Goal: Find specific page/section: Find specific page/section

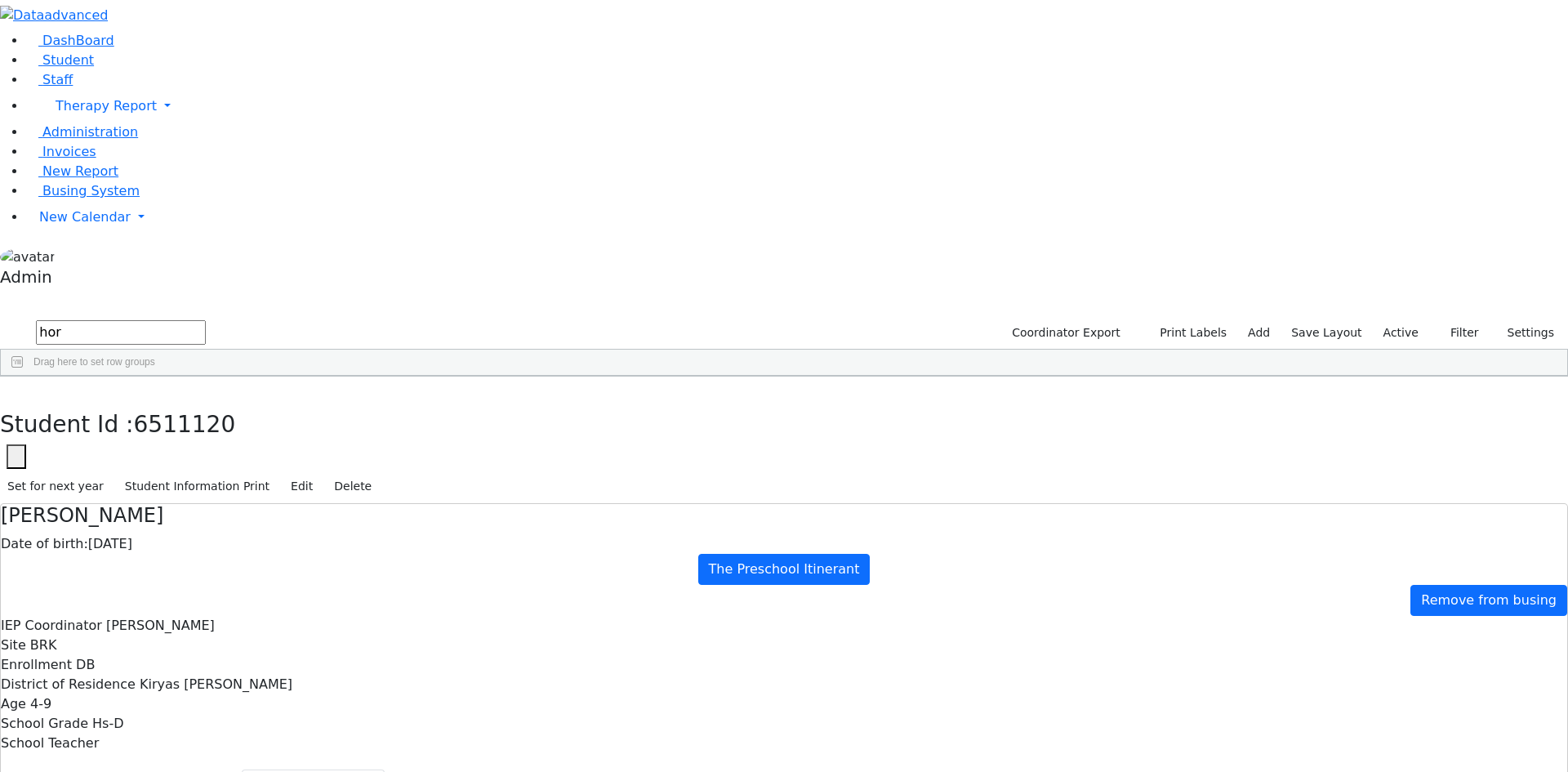
select select "CPSE OT-PT Presscription"
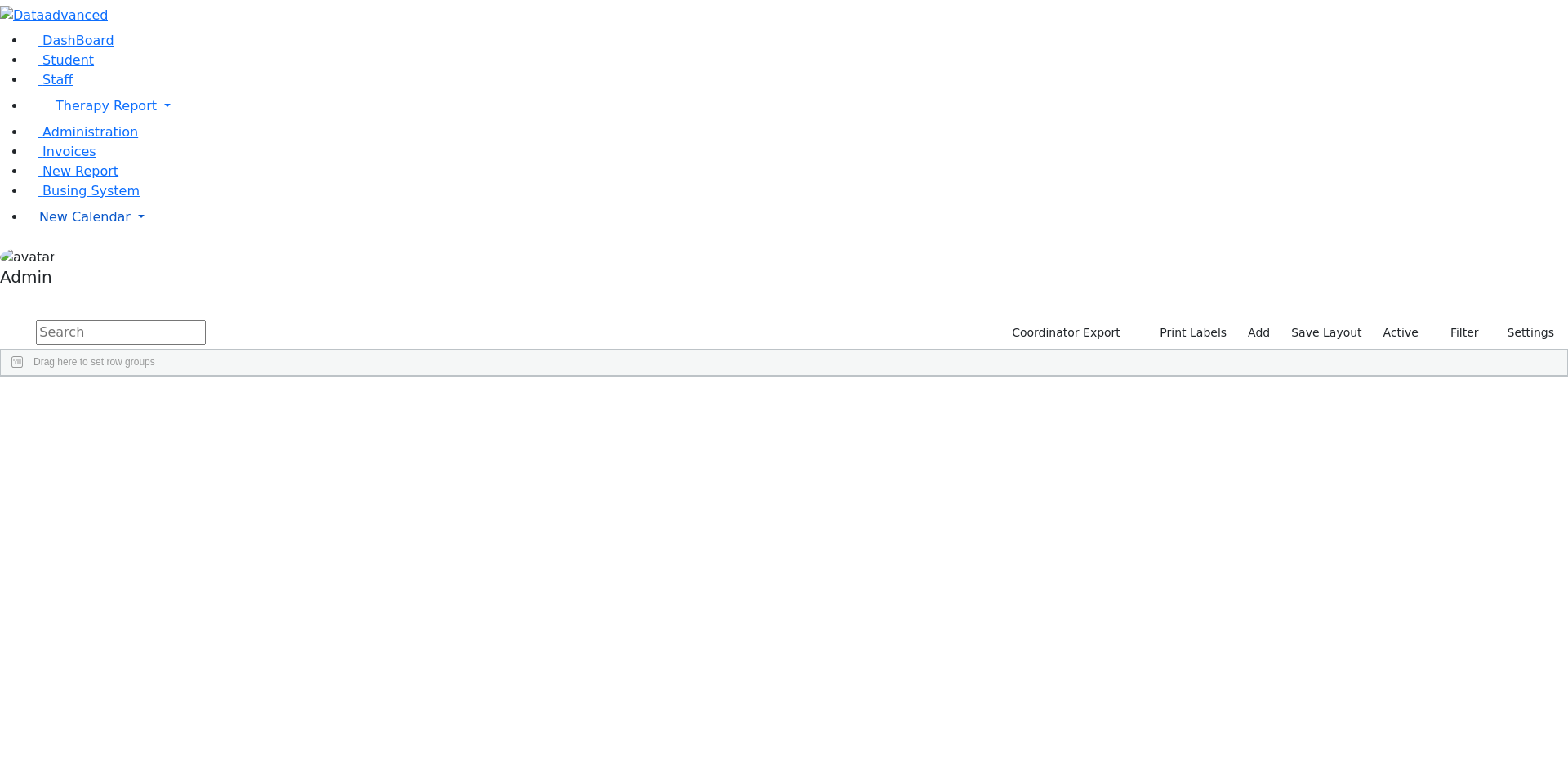
click at [94, 224] on span "New Calendar" at bounding box center [85, 217] width 92 height 15
click at [93, 257] on span "Calendar" at bounding box center [64, 249] width 59 height 15
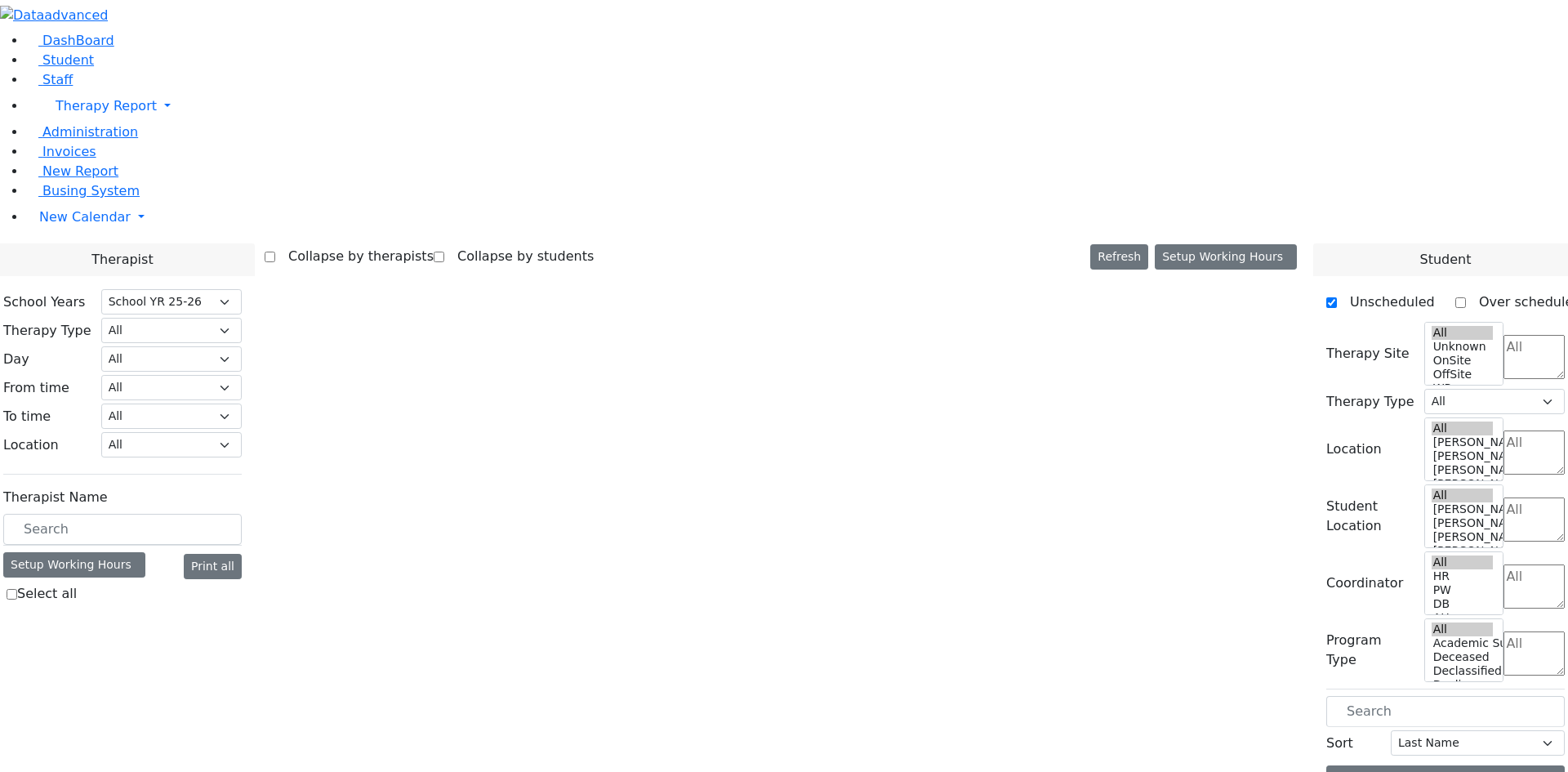
select select "212"
select select "2"
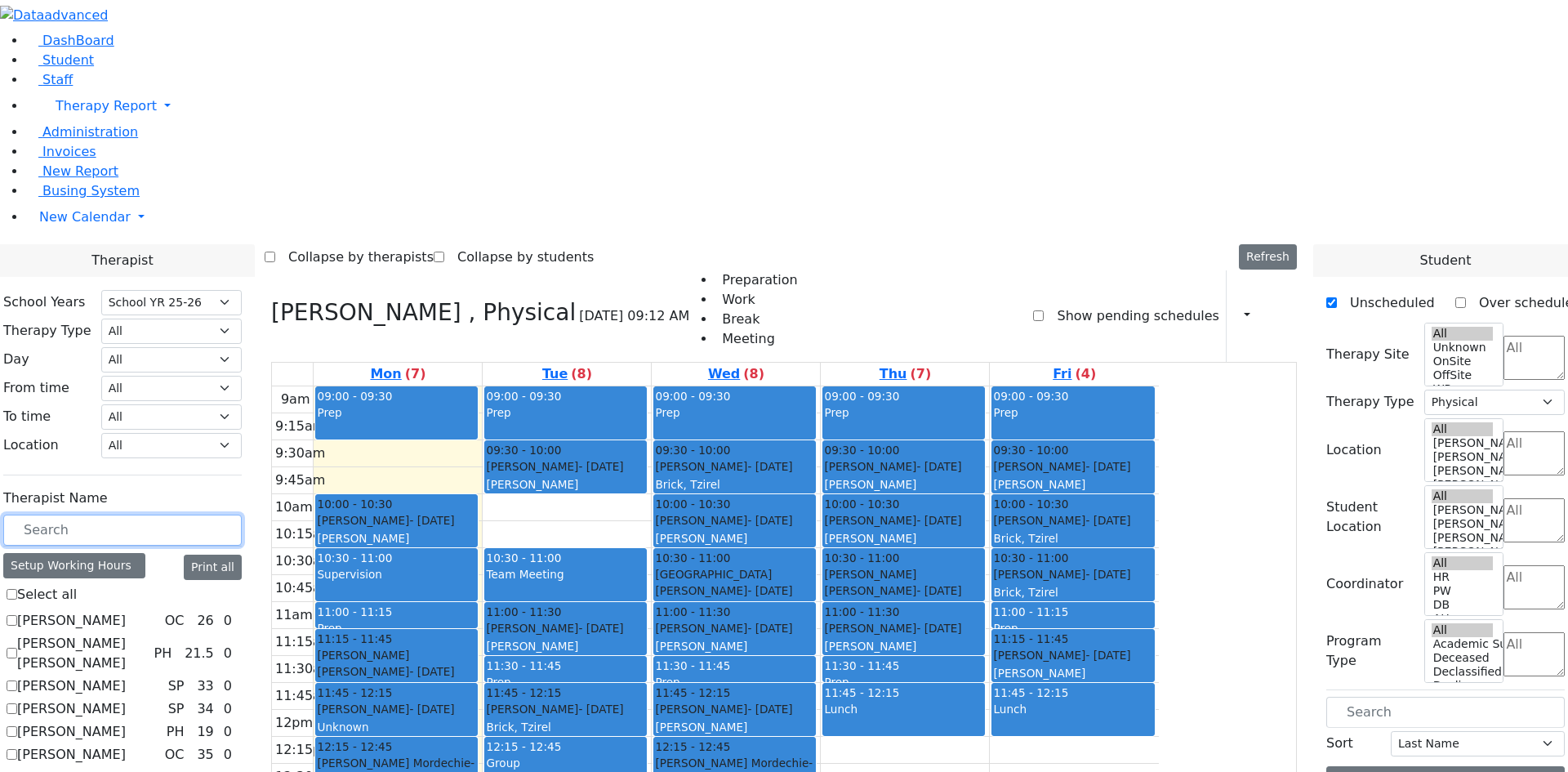
click at [242, 515] on input "text" at bounding box center [123, 530] width 238 height 31
type input "pat"
click at [160, 726] on label "Gore (Movability PT) Patricia" at bounding box center [88, 755] width 143 height 59
click at [17, 749] on input "Gore (Movability PT) Patricia" at bounding box center [12, 754] width 10 height 10
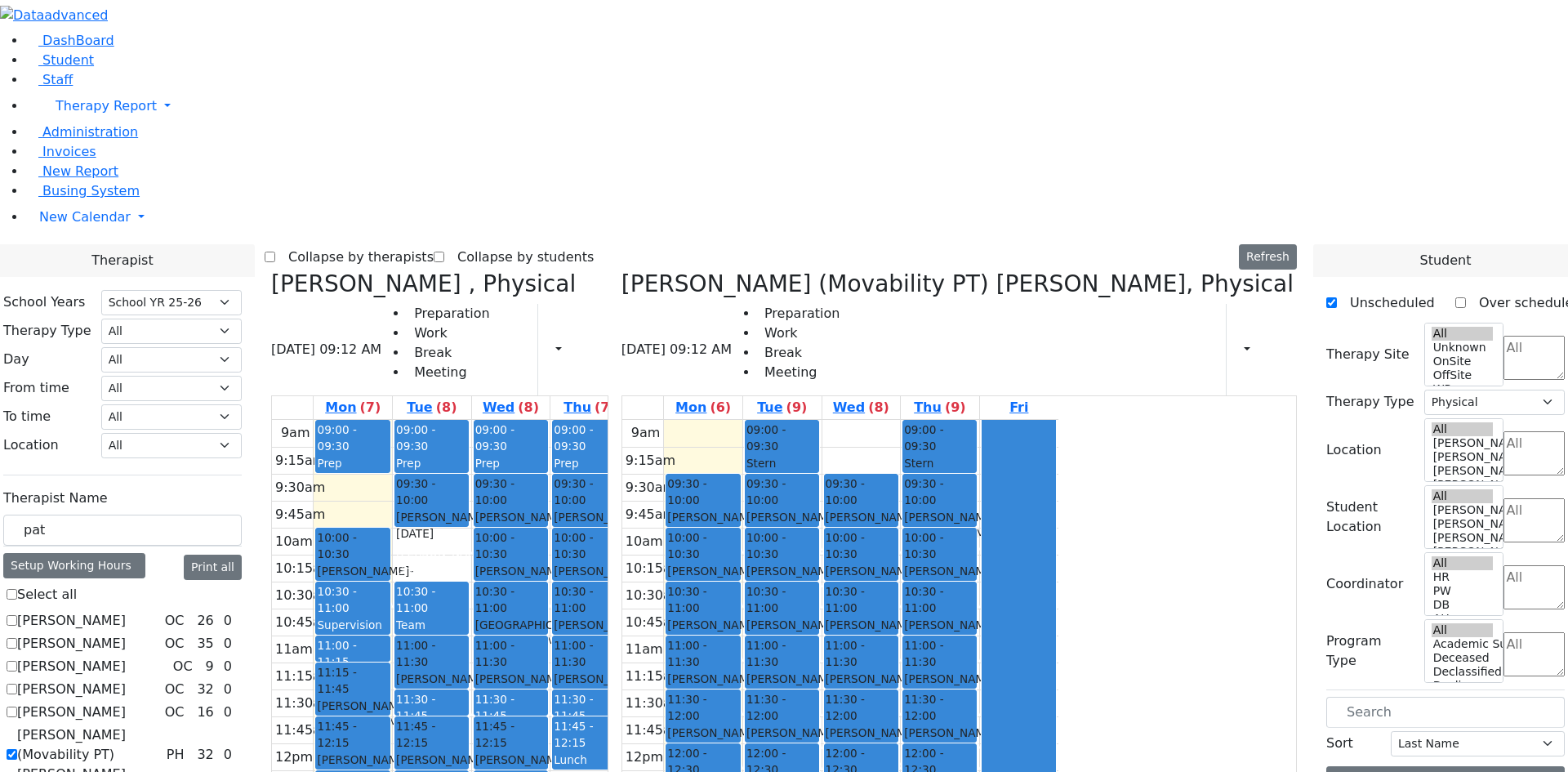
click at [272, 271] on icon at bounding box center [272, 284] width 0 height 27
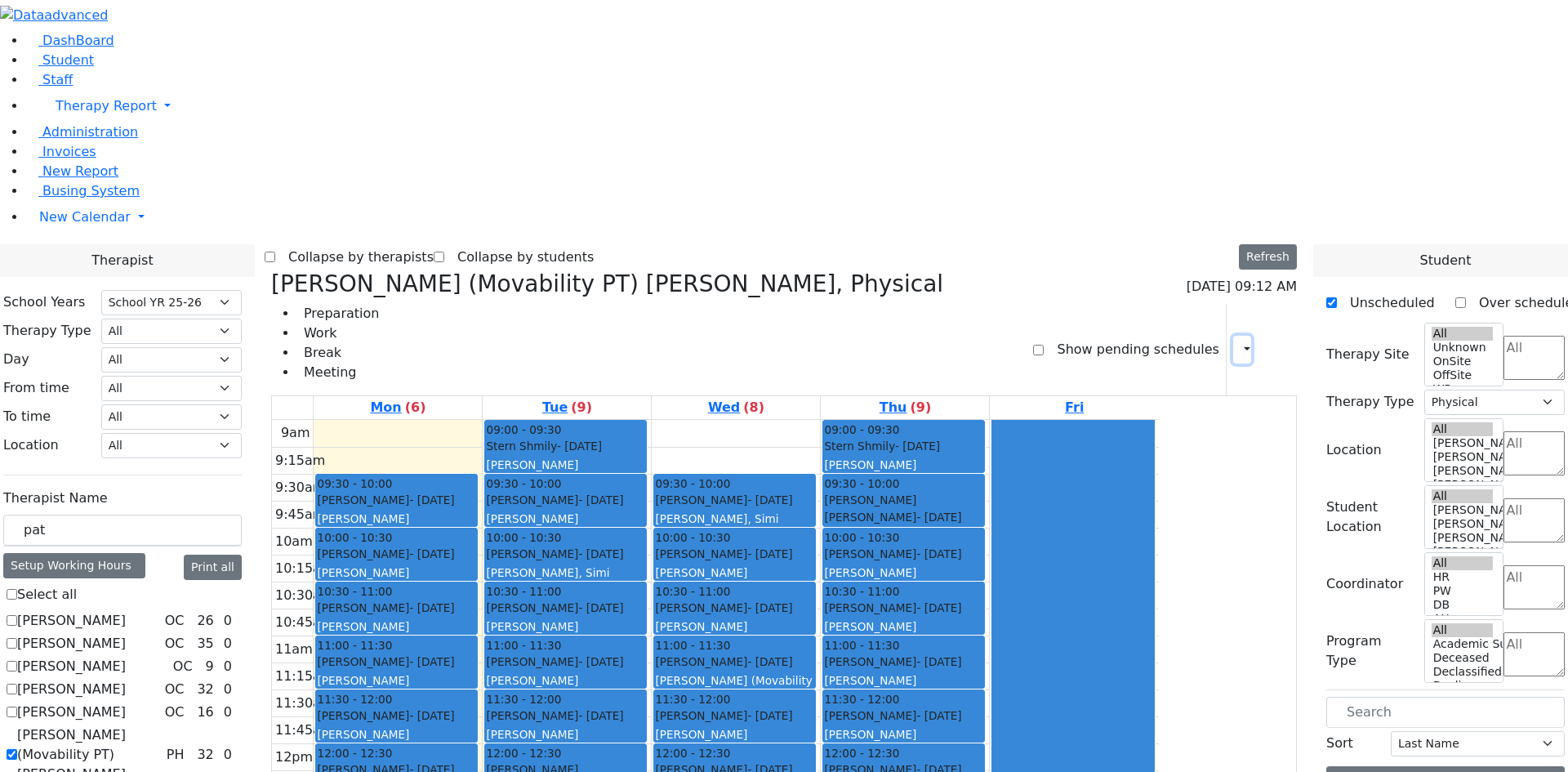
click at [1239, 336] on button "button" at bounding box center [1242, 350] width 18 height 27
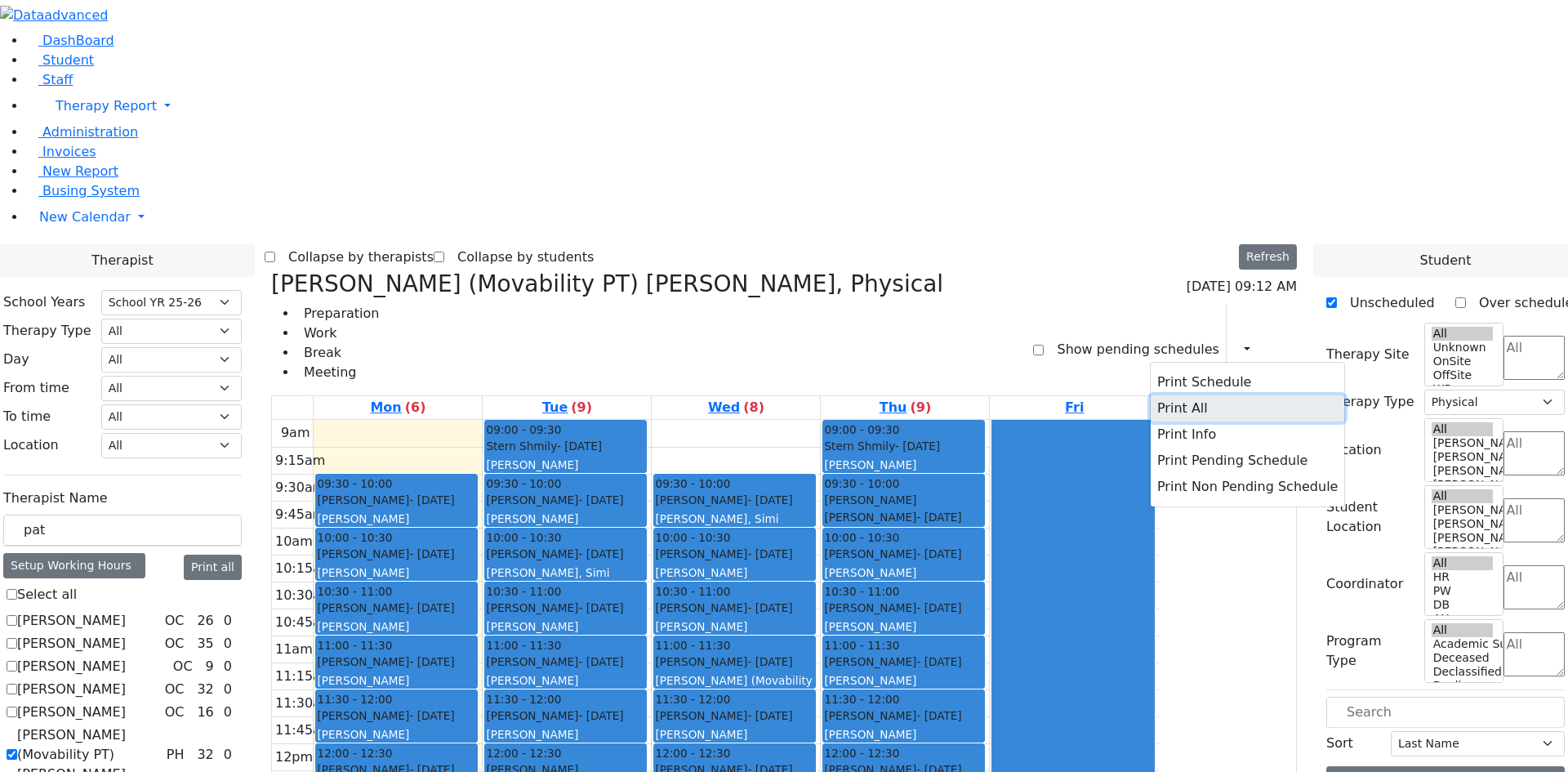
click at [1175, 395] on button "Print All" at bounding box center [1248, 408] width 194 height 27
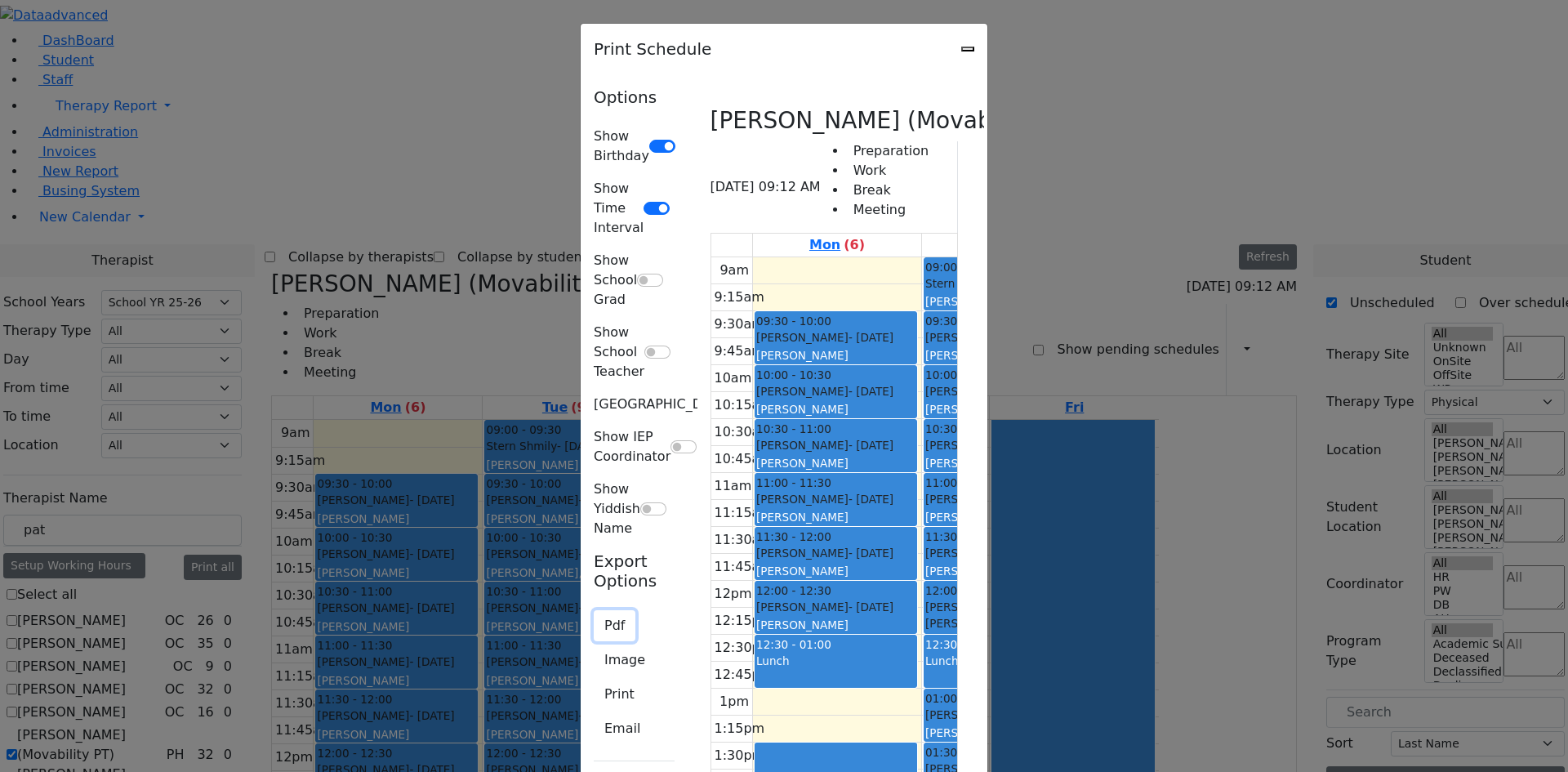
click at [594, 610] on button "Pdf" at bounding box center [614, 625] width 42 height 31
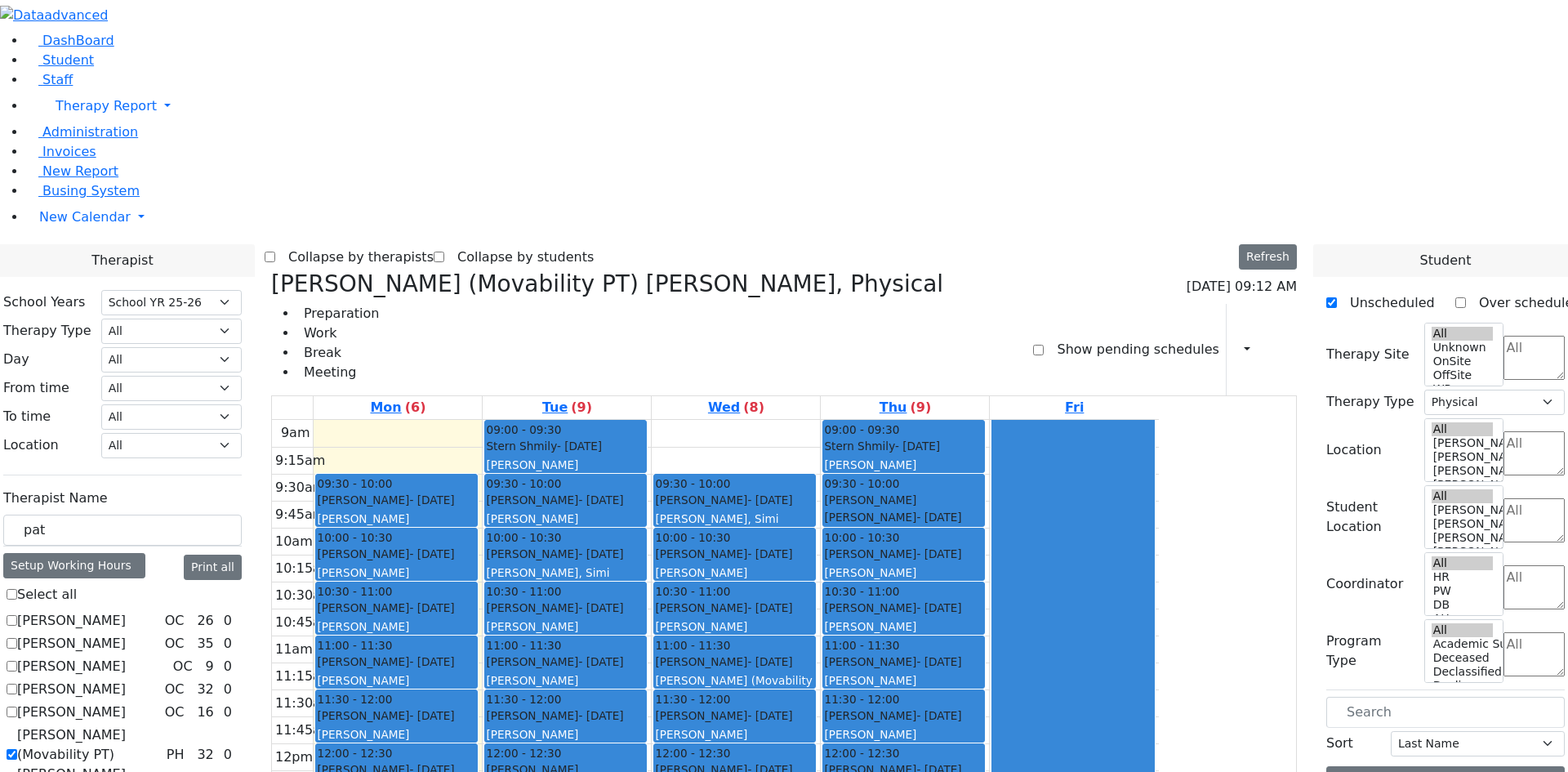
click at [160, 726] on label "Gore (Movability PT) Patricia" at bounding box center [88, 755] width 143 height 59
click at [17, 749] on input "Gore (Movability PT) Patricia" at bounding box center [12, 754] width 10 height 10
checkbox input "false"
select select
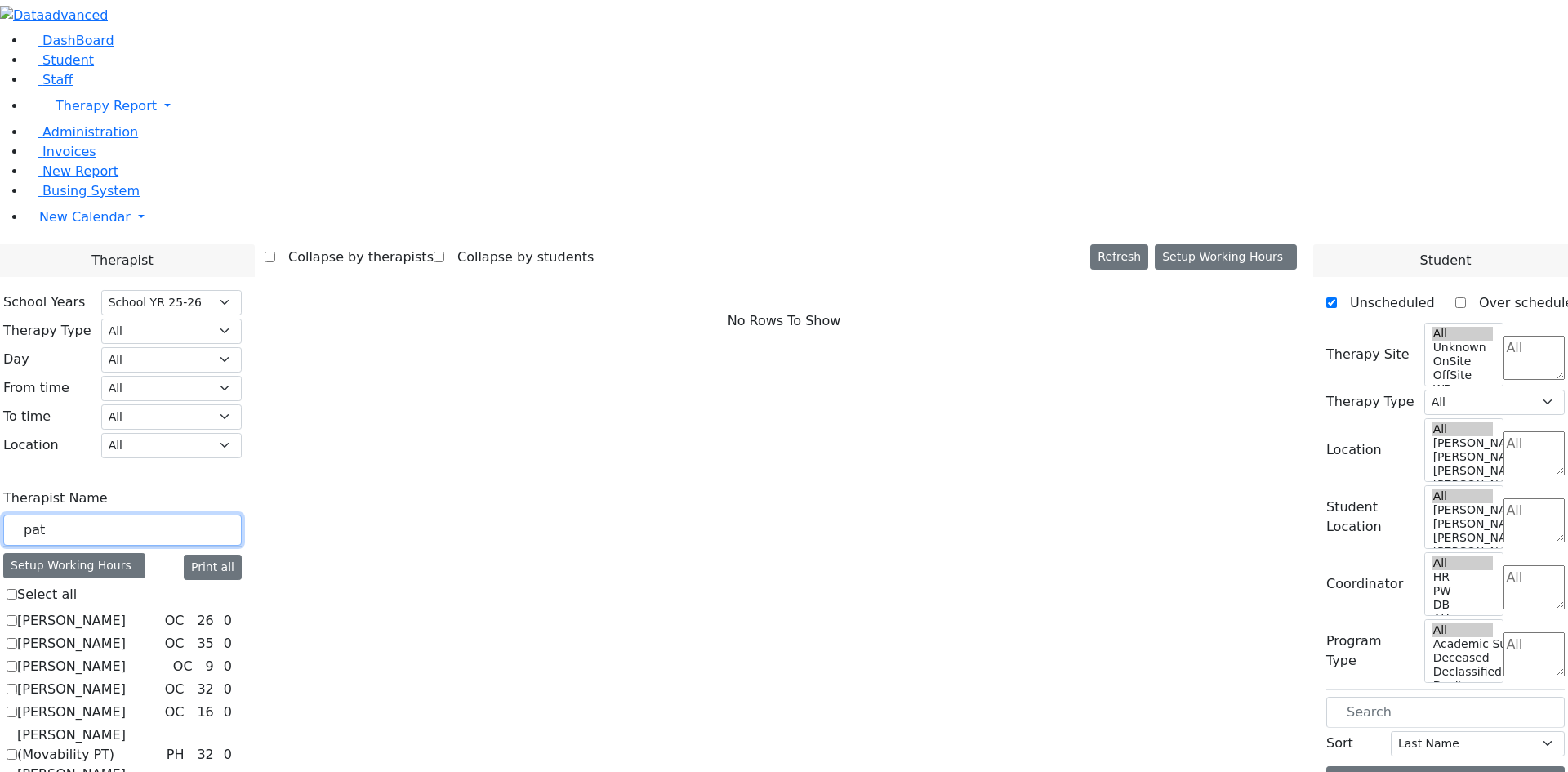
drag, startPoint x: 276, startPoint y: 287, endPoint x: 176, endPoint y: 281, distance: 100.2
click at [242, 554] on button "Print all" at bounding box center [213, 567] width 58 height 26
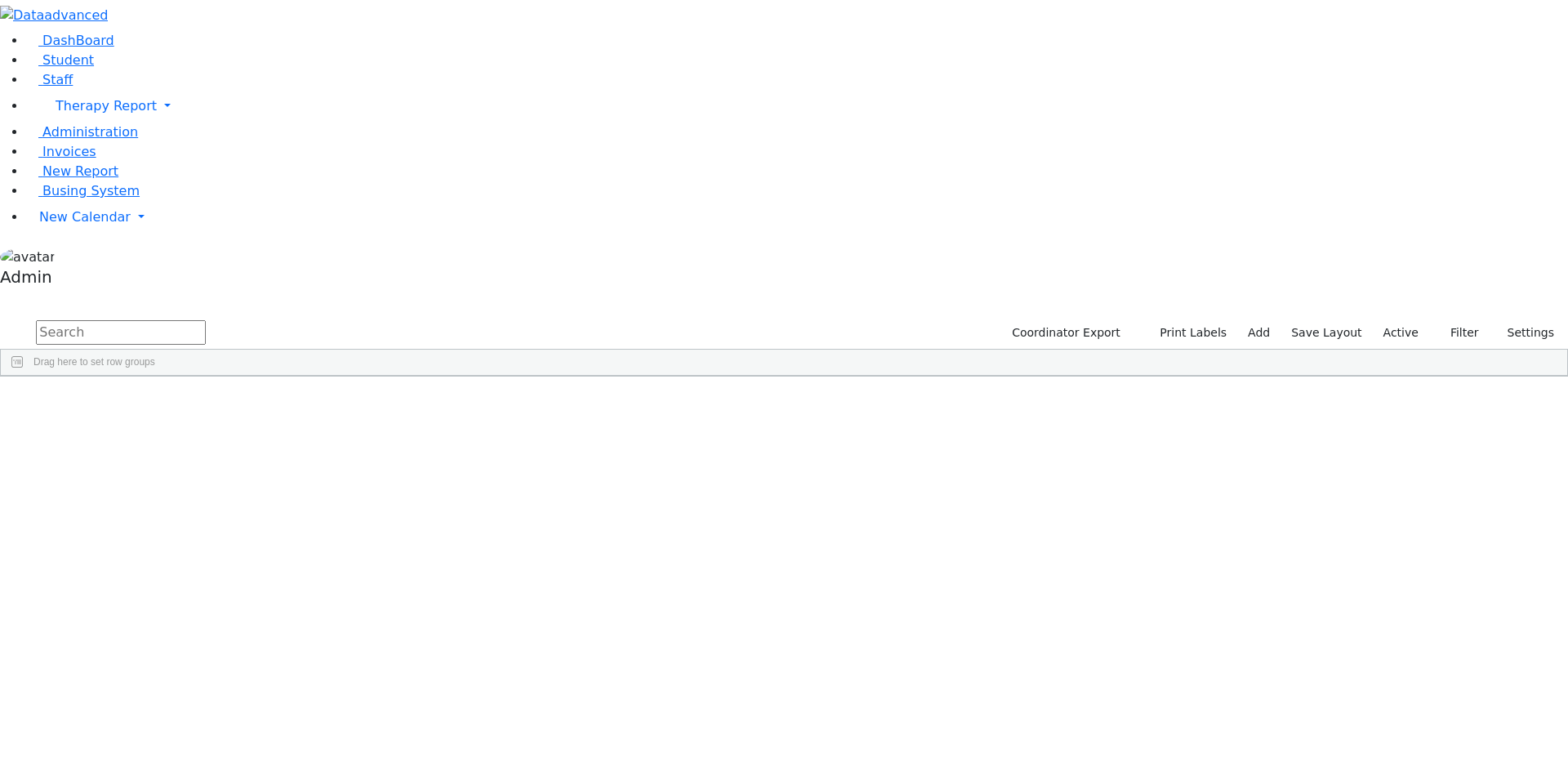
click at [206, 320] on input "text" at bounding box center [121, 332] width 170 height 25
type input "minz"
click at [269, 403] on div "Mashy" at bounding box center [201, 414] width 134 height 23
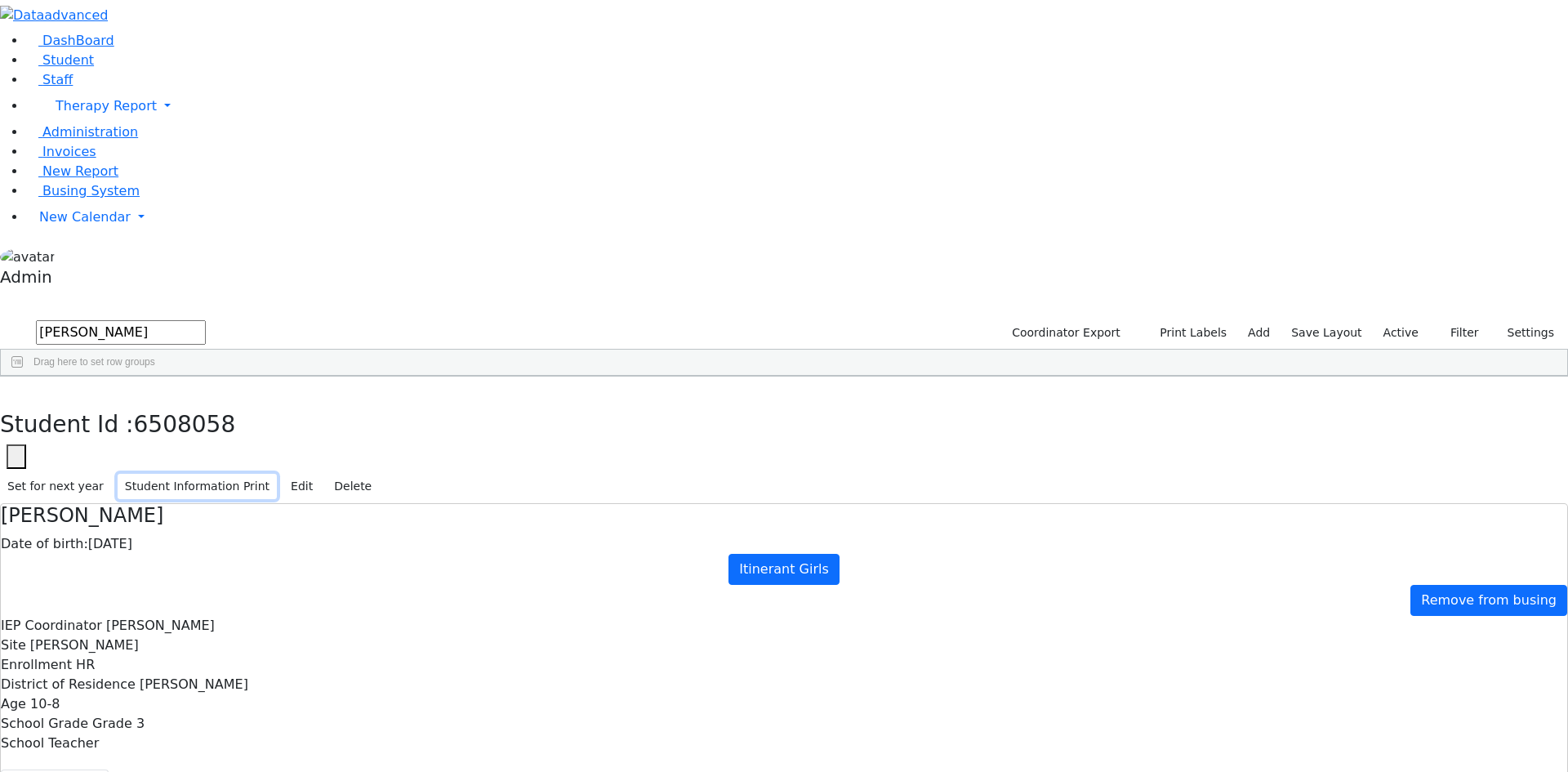
click at [277, 474] on button "Student Information Print" at bounding box center [197, 487] width 159 height 26
click at [75, 224] on span "New Calendar" at bounding box center [85, 217] width 92 height 15
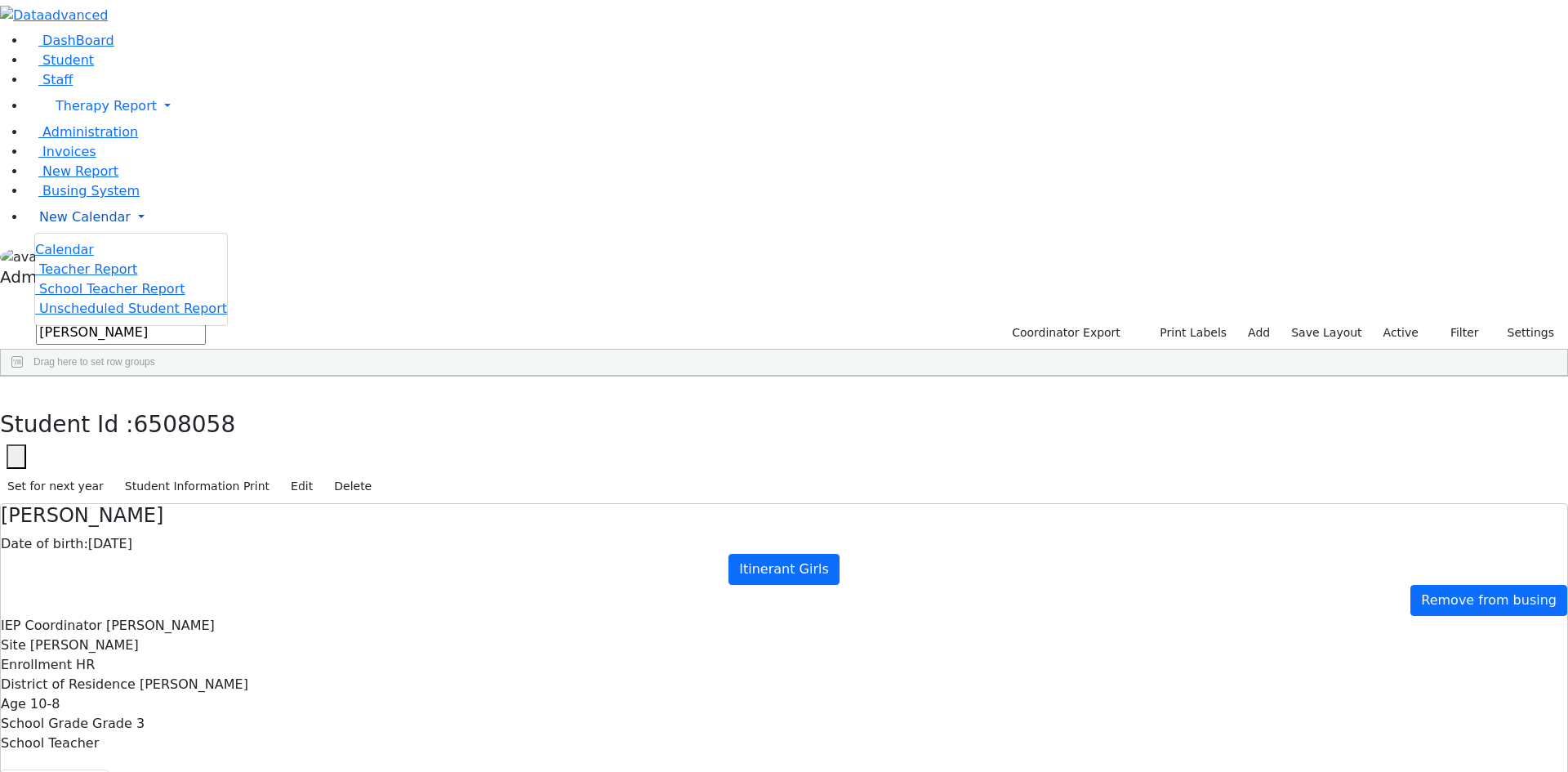
click at [71, 224] on span "New Calendar" at bounding box center [85, 217] width 92 height 15
click at [45, 87] on span "Staff" at bounding box center [57, 80] width 30 height 15
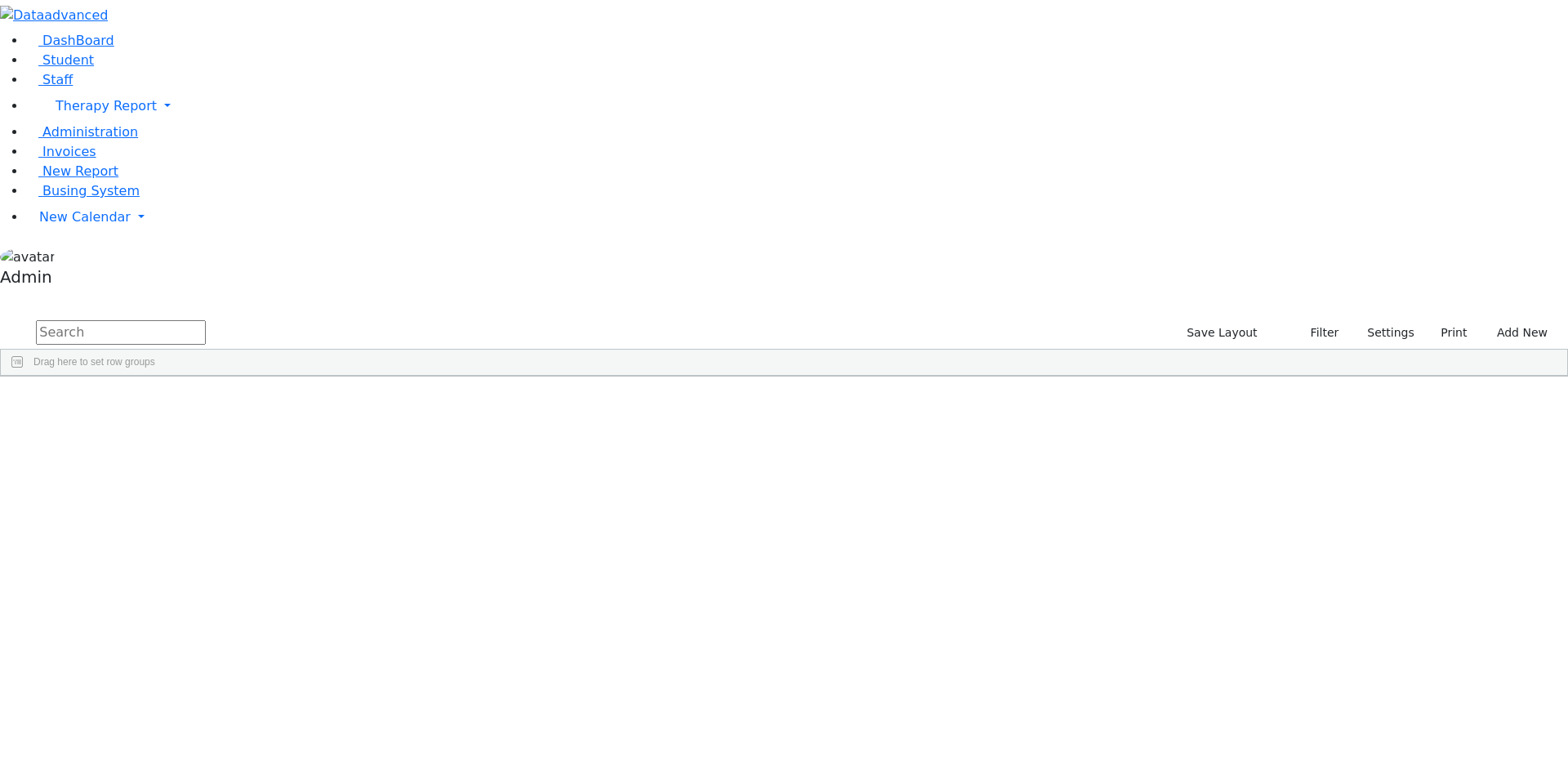
click at [206, 320] on input "text" at bounding box center [121, 332] width 170 height 25
type input "[PERSON_NAME]"
click at [194, 403] on div "[PERSON_NAME]" at bounding box center [146, 414] width 96 height 23
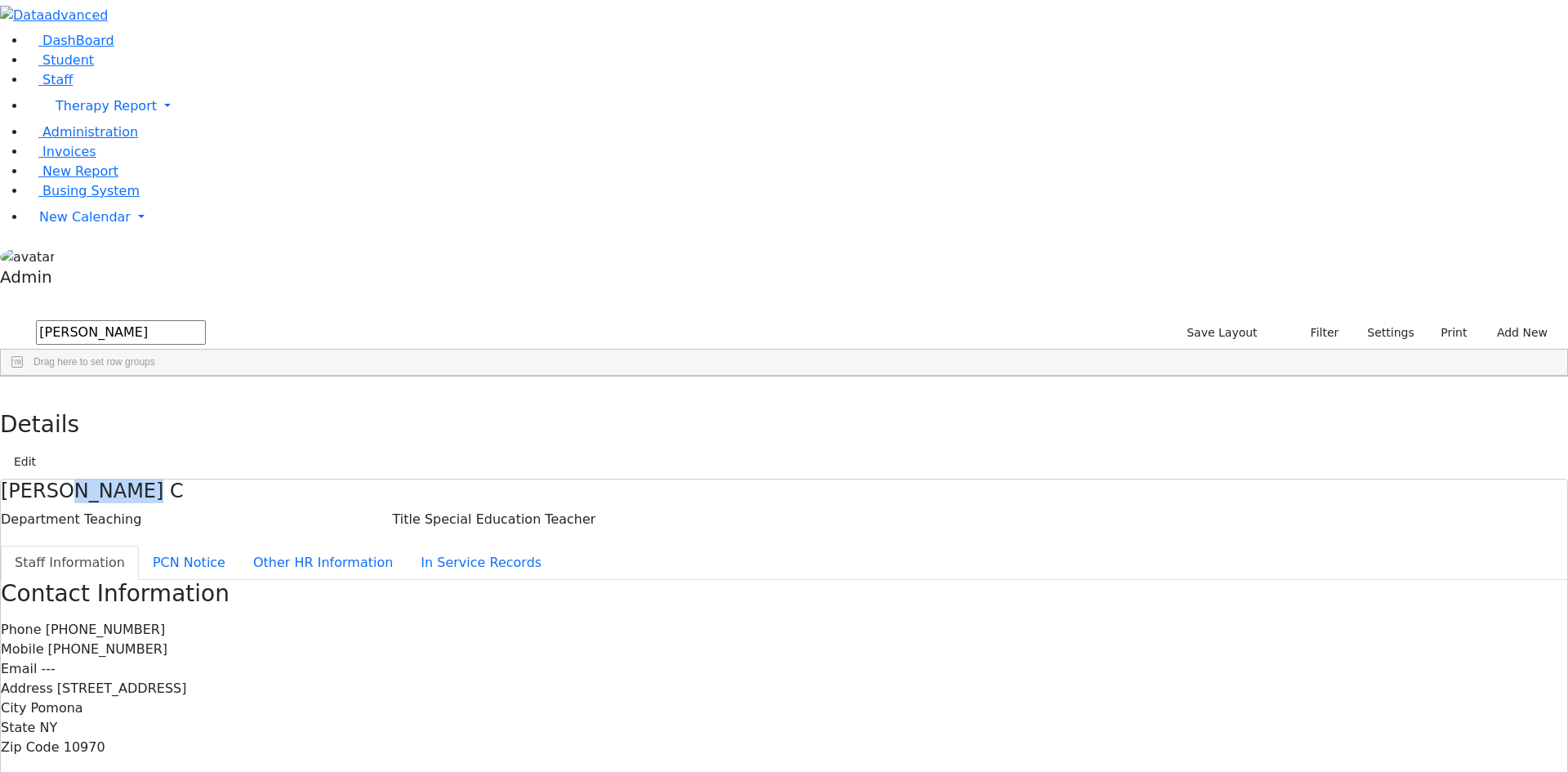
drag, startPoint x: 398, startPoint y: 86, endPoint x: 464, endPoint y: 88, distance: 66.0
click at [464, 480] on h4 "[PERSON_NAME] C" at bounding box center [784, 492] width 1566 height 24
copy h4 "[PERSON_NAME]"
